Goal: Communication & Community: Answer question/provide support

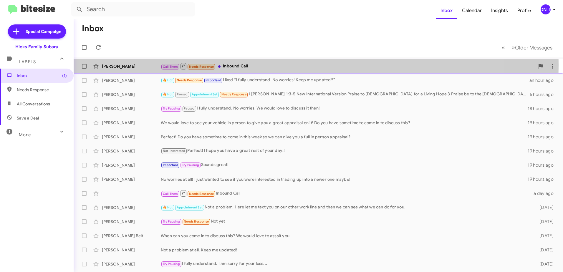
click at [232, 65] on div "Call Them Needs Response Inbound Call" at bounding box center [348, 65] width 374 height 7
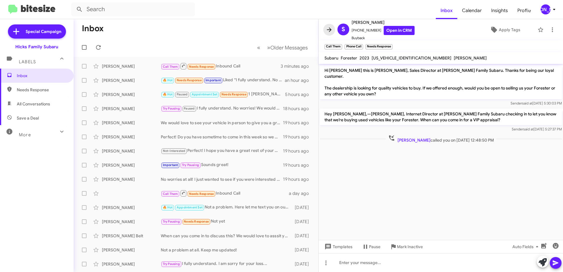
click at [328, 28] on icon at bounding box center [329, 29] width 7 height 7
